Goal: Transaction & Acquisition: Book appointment/travel/reservation

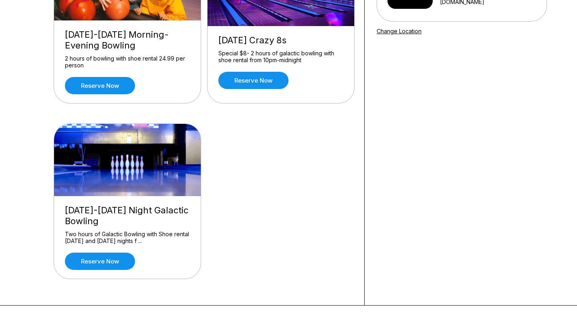
scroll to position [140, 0]
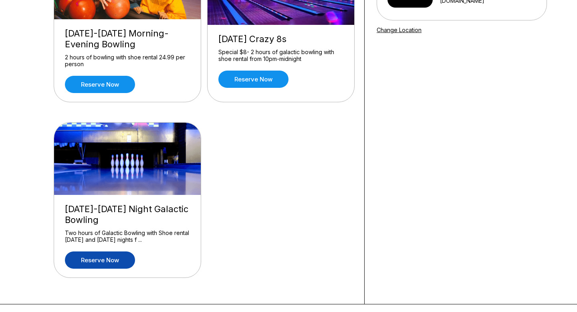
click at [123, 259] on link "Reserve now" at bounding box center [100, 259] width 70 height 17
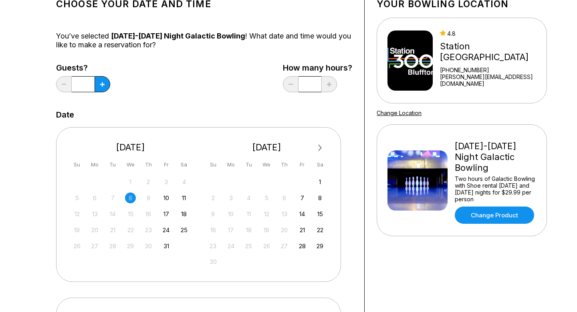
scroll to position [59, 0]
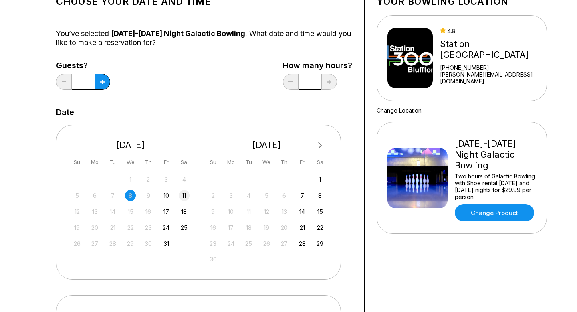
click at [185, 196] on div "11" at bounding box center [184, 195] width 11 height 11
click at [106, 81] on button at bounding box center [103, 82] width 16 height 16
type input "*"
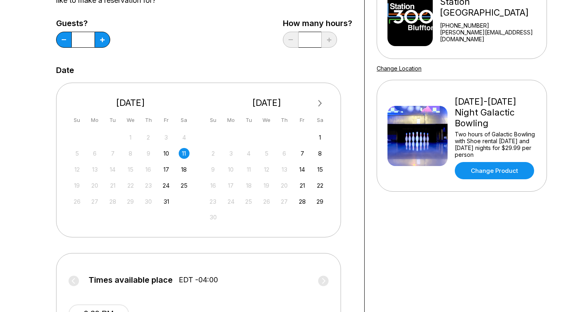
scroll to position [102, 0]
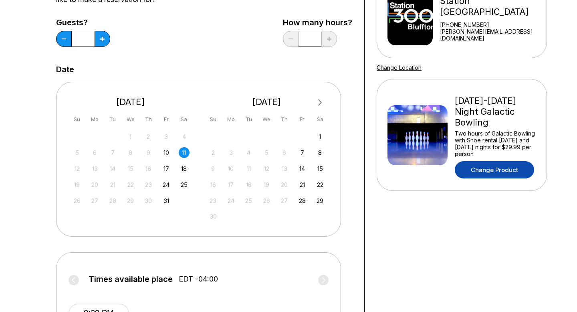
click at [477, 166] on link "Change Product" at bounding box center [494, 169] width 79 height 17
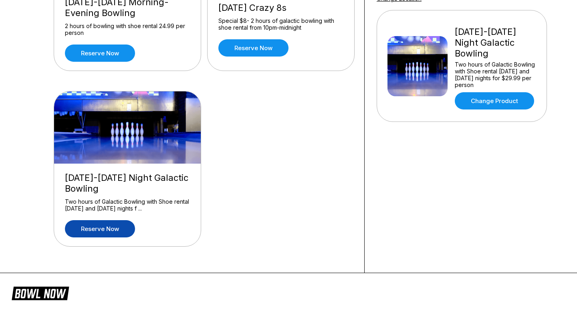
scroll to position [172, 0]
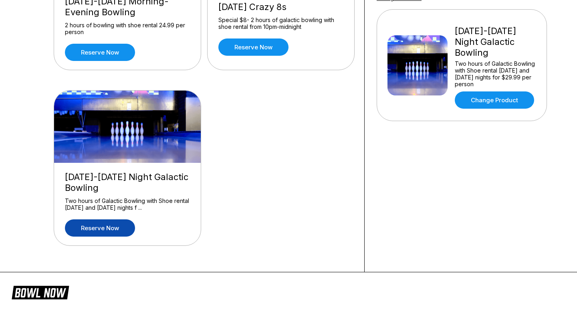
click at [125, 226] on link "Reserve now" at bounding box center [100, 227] width 70 height 17
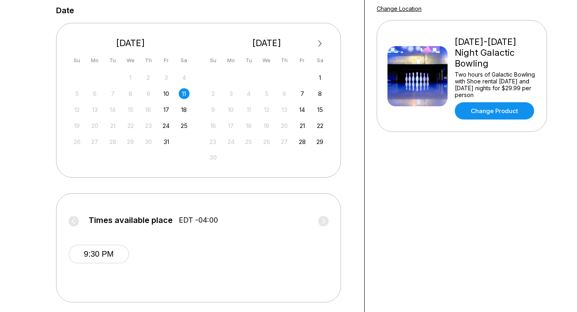
scroll to position [95, 0]
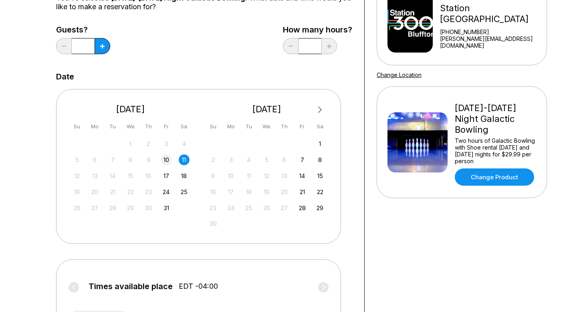
click at [169, 158] on div "10" at bounding box center [166, 159] width 11 height 11
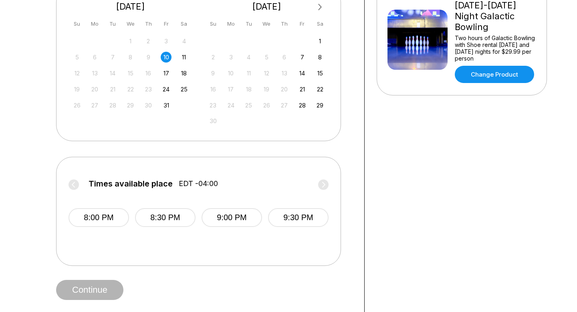
scroll to position [145, 0]
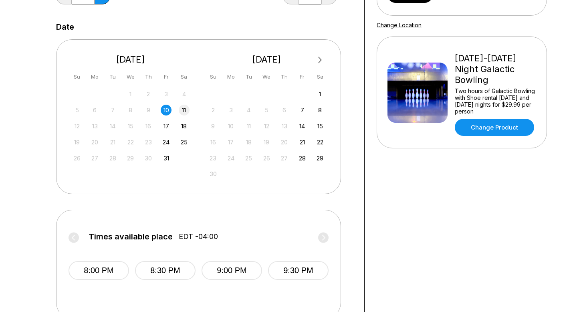
click at [186, 111] on div "11" at bounding box center [184, 110] width 11 height 11
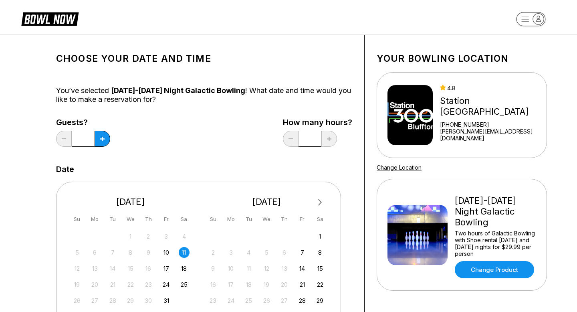
scroll to position [0, 0]
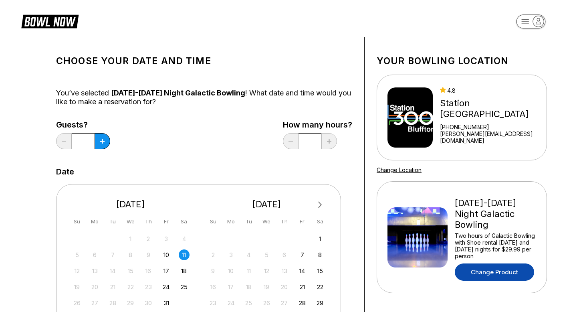
click at [490, 272] on link "Change Product" at bounding box center [494, 271] width 79 height 17
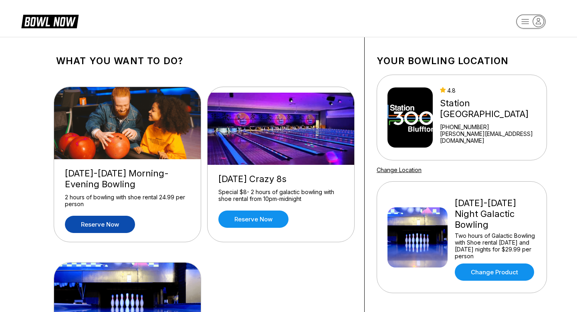
click at [113, 230] on link "Reserve now" at bounding box center [100, 224] width 70 height 17
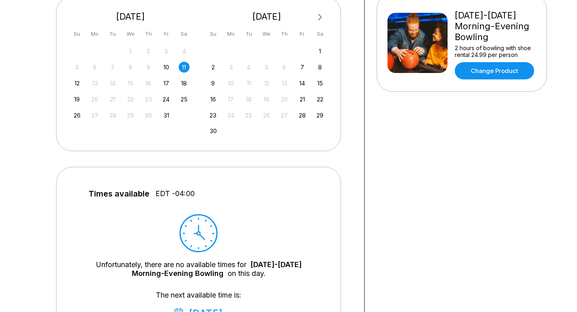
scroll to position [188, 0]
click at [78, 85] on div "12" at bounding box center [77, 82] width 11 height 11
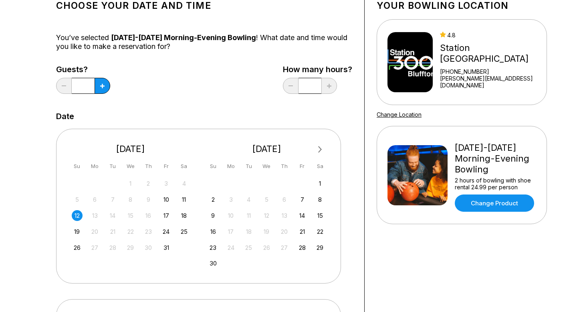
scroll to position [53, 0]
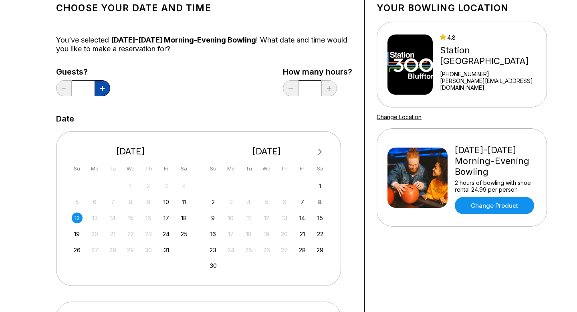
click at [107, 90] on button at bounding box center [103, 88] width 16 height 16
type input "*"
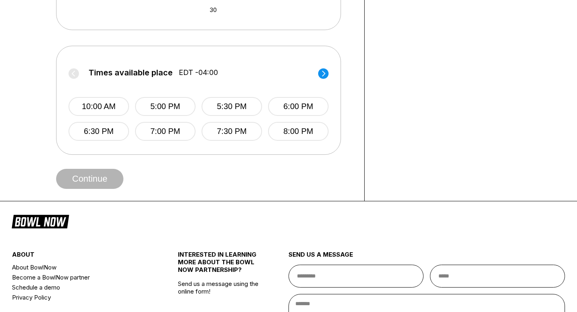
scroll to position [310, 0]
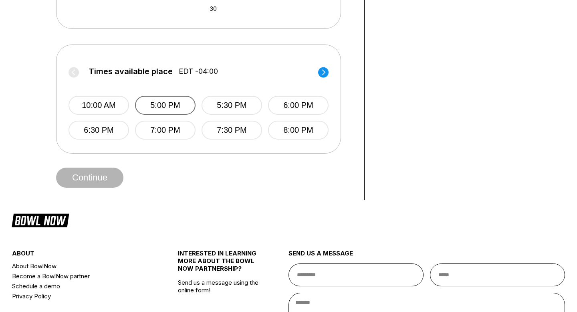
click at [171, 104] on button "5:00 PM" at bounding box center [165, 105] width 60 height 19
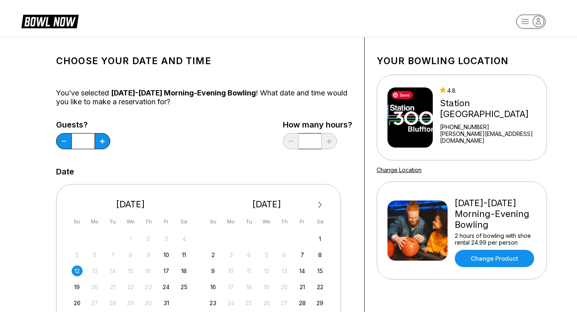
scroll to position [0, 0]
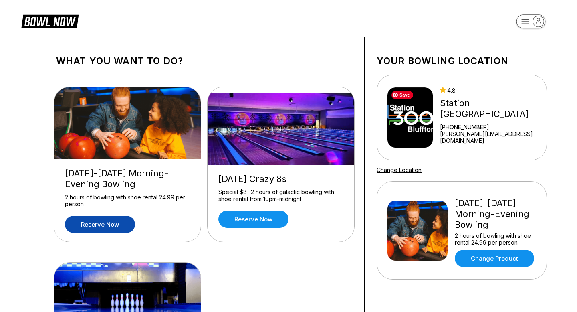
click at [429, 115] on img at bounding box center [409, 117] width 45 height 60
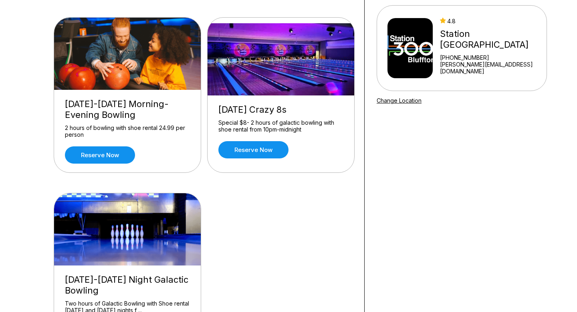
scroll to position [68, 0]
